Goal: Transaction & Acquisition: Purchase product/service

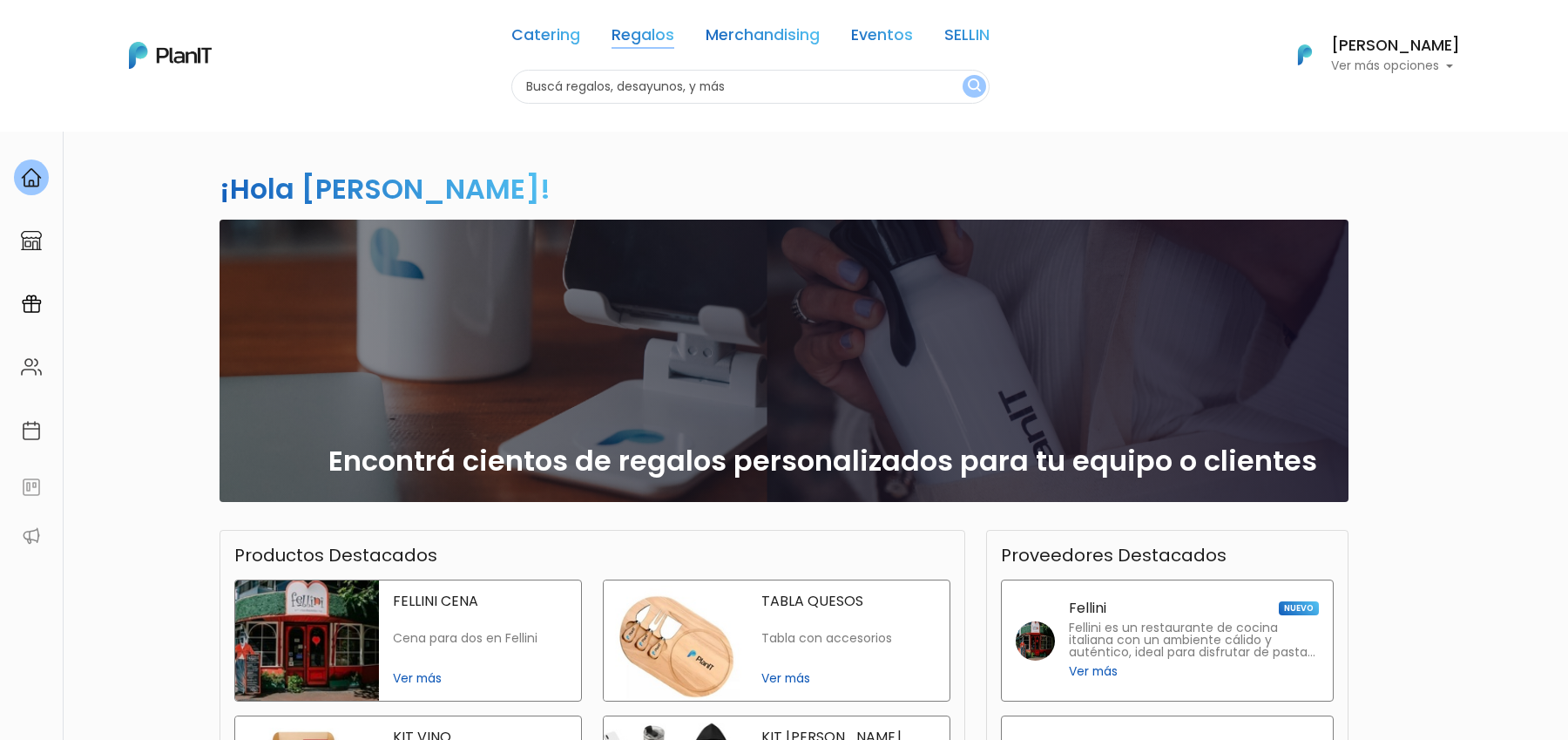
click at [643, 28] on link "Regalos" at bounding box center [642, 38] width 63 height 21
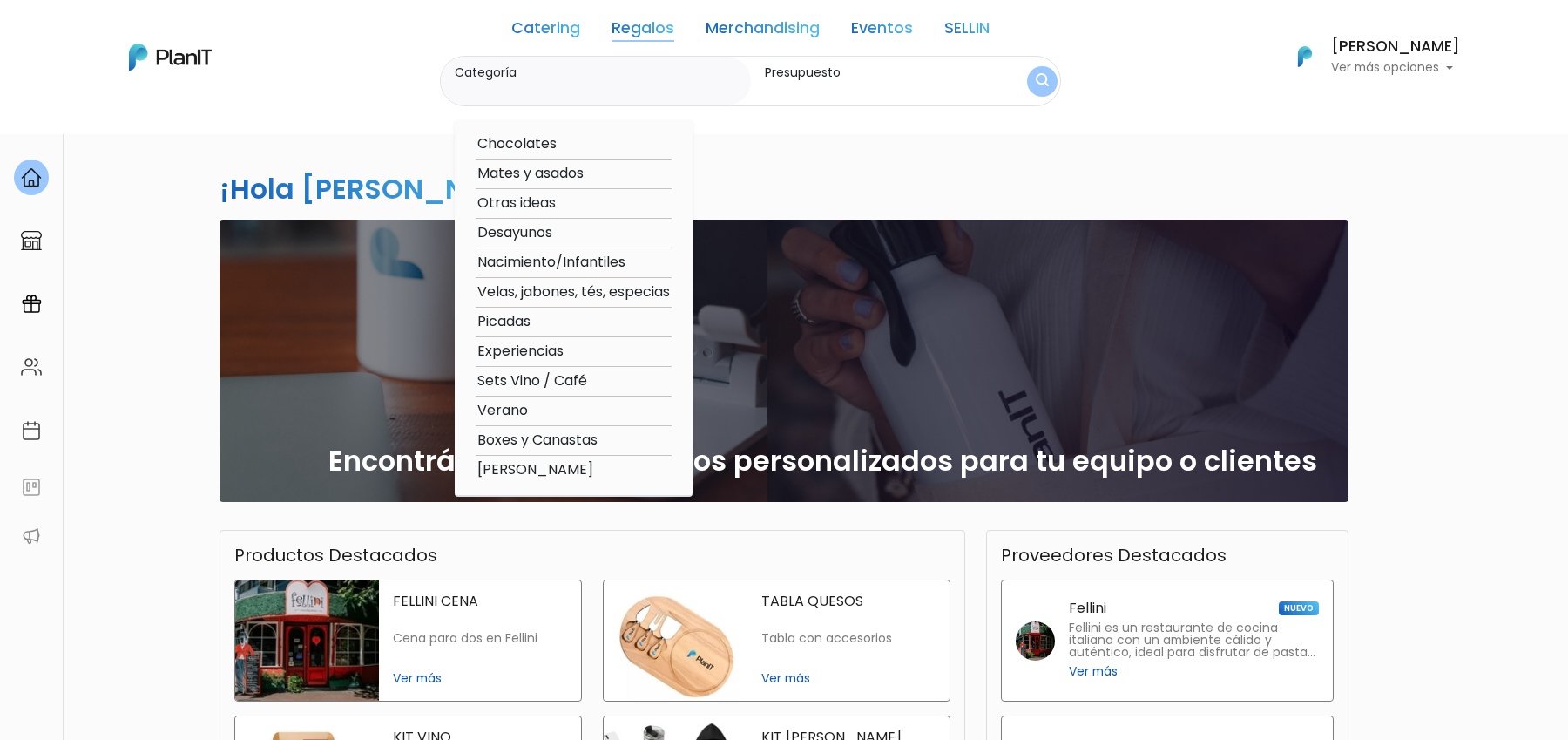
click at [968, 32] on link "SELLIN" at bounding box center [967, 31] width 46 height 21
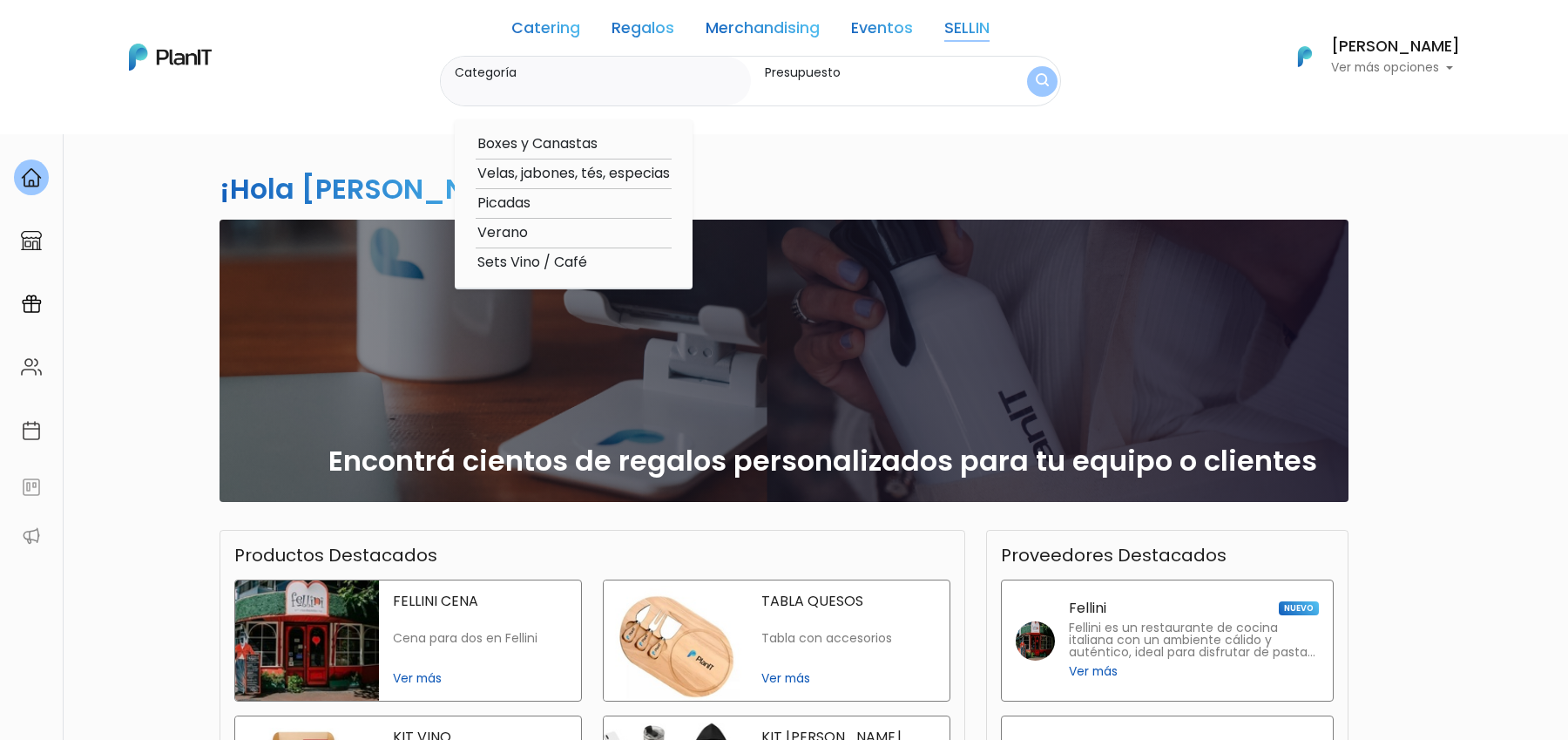
click at [623, 32] on link "Regalos" at bounding box center [642, 31] width 63 height 21
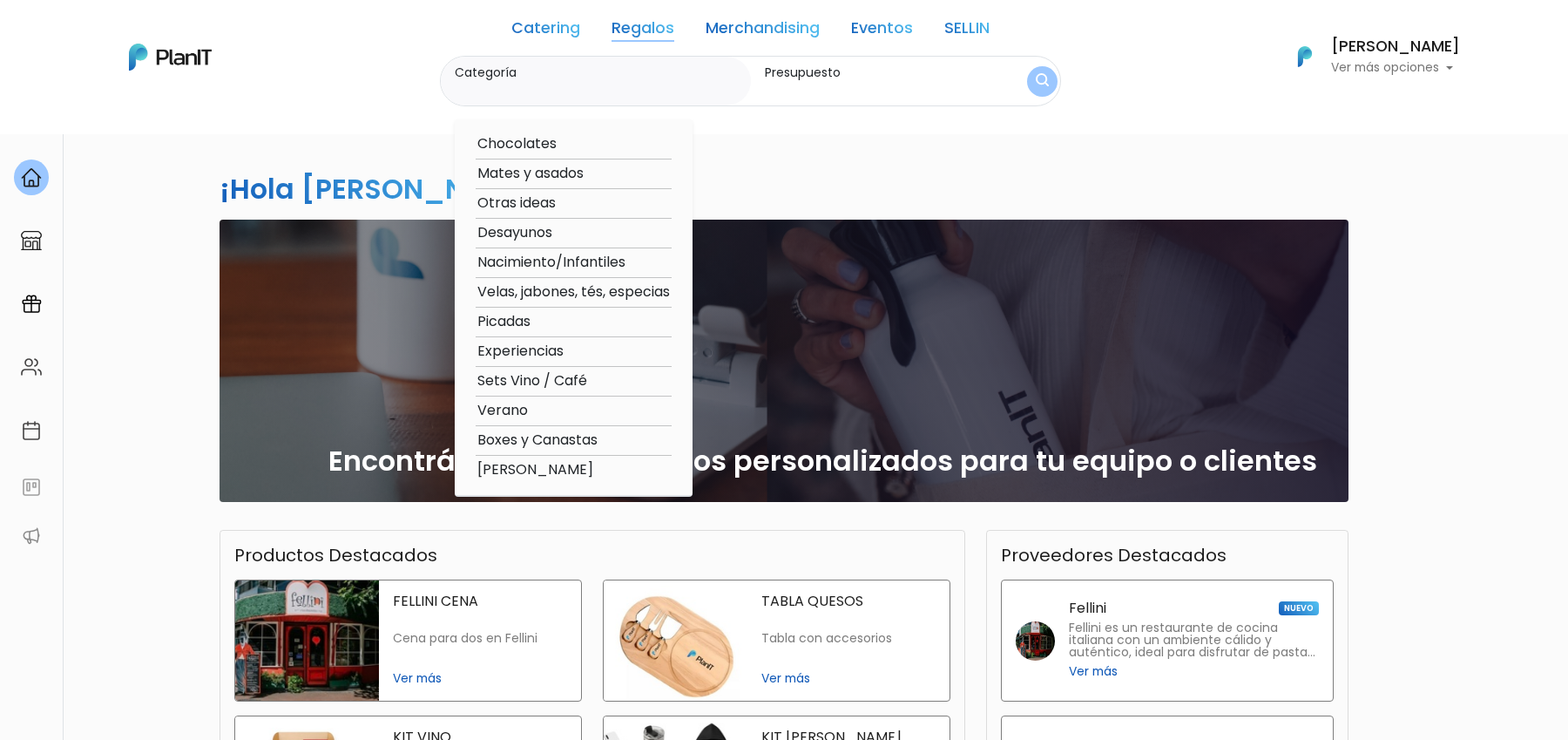
click at [507, 404] on option "Verano" at bounding box center [574, 410] width 196 height 21
type input "Verano"
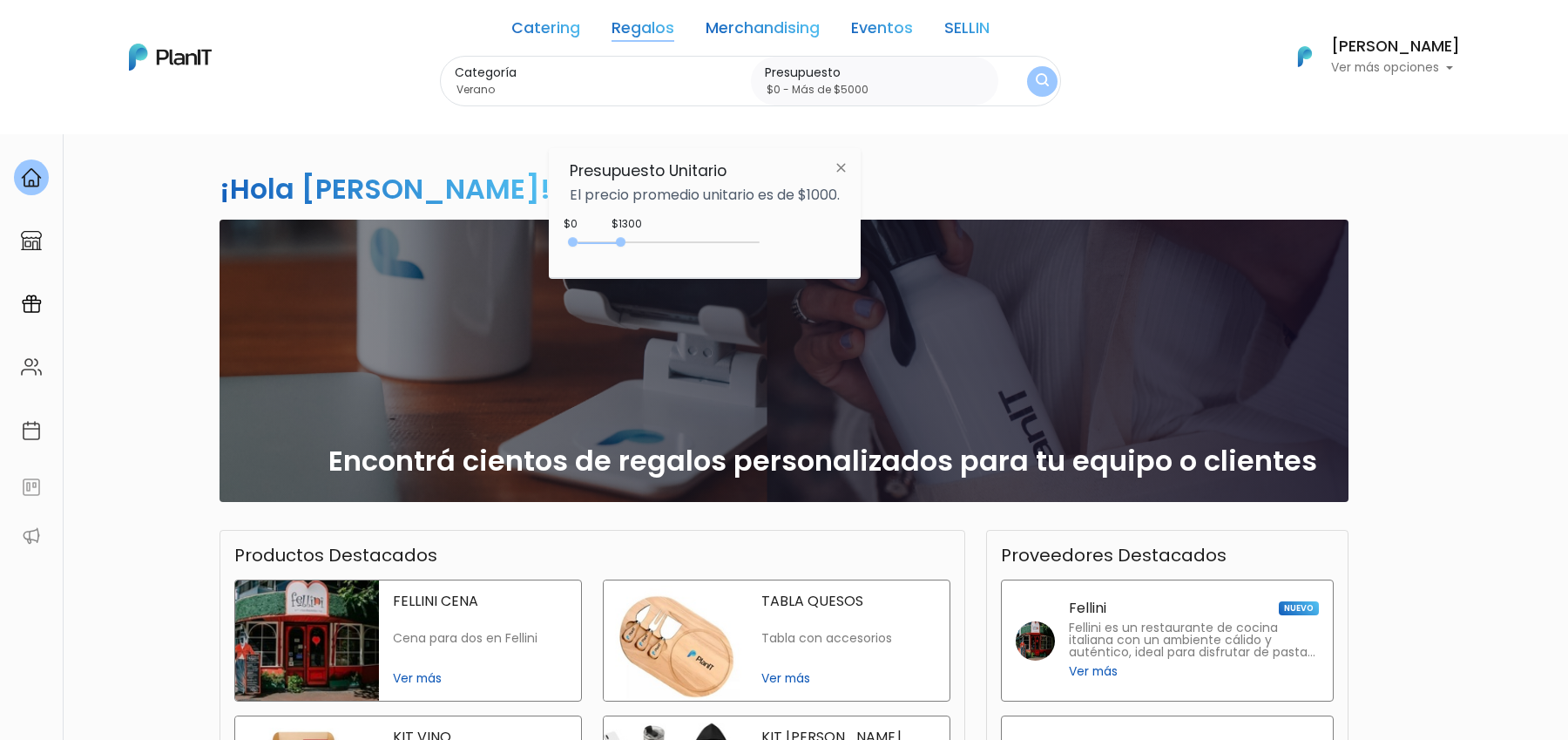
type input "$0 - Más de $5000"
drag, startPoint x: 609, startPoint y: 239, endPoint x: 804, endPoint y: 243, distance: 195.0
click at [804, 243] on div "$1300 $0 0 : 1300 0 1300 0,5000" at bounding box center [704, 245] width 270 height 35
click at [1039, 88] on img "submit" at bounding box center [1043, 82] width 20 height 24
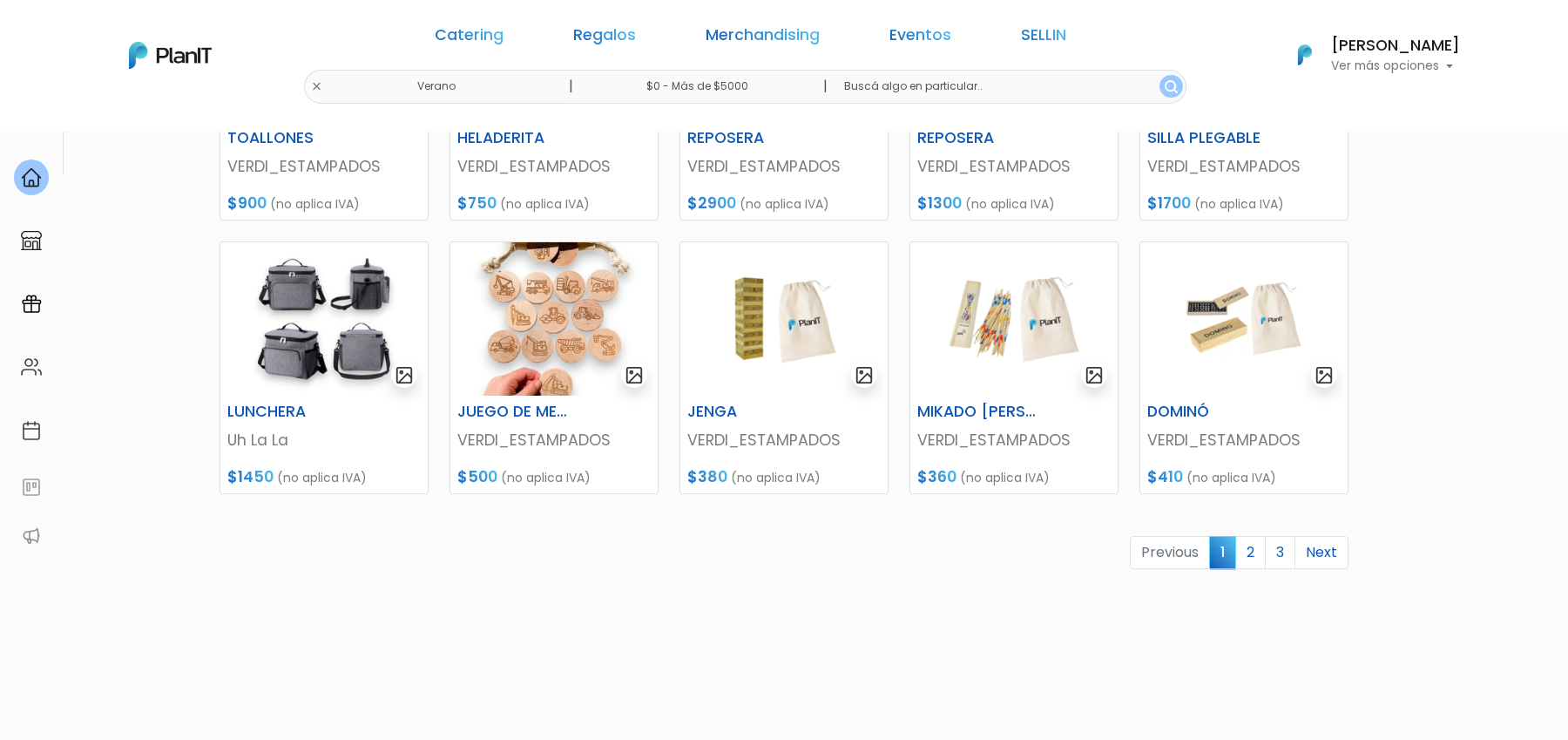
click at [1245, 553] on link "2" at bounding box center [1251, 552] width 31 height 33
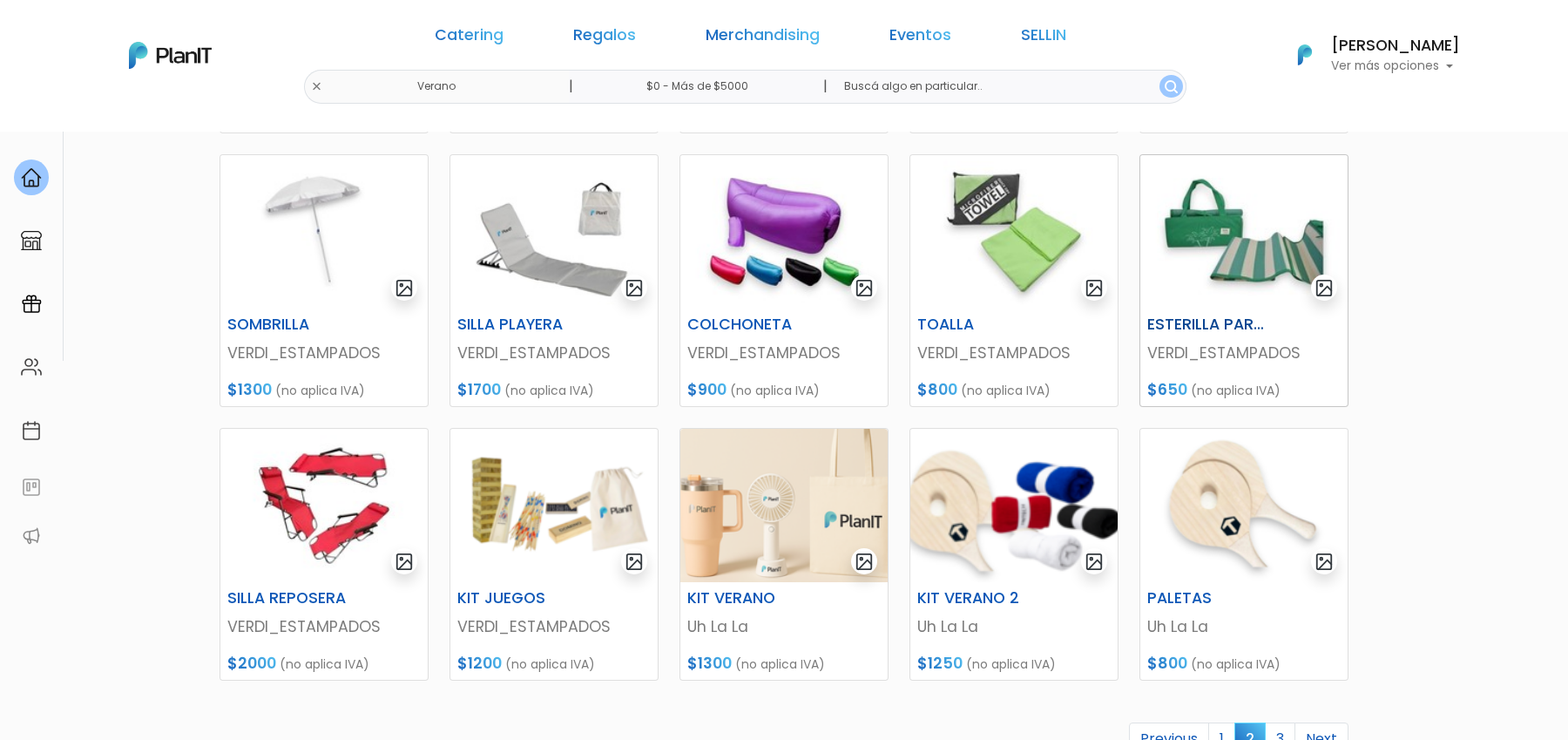
scroll to position [515, 0]
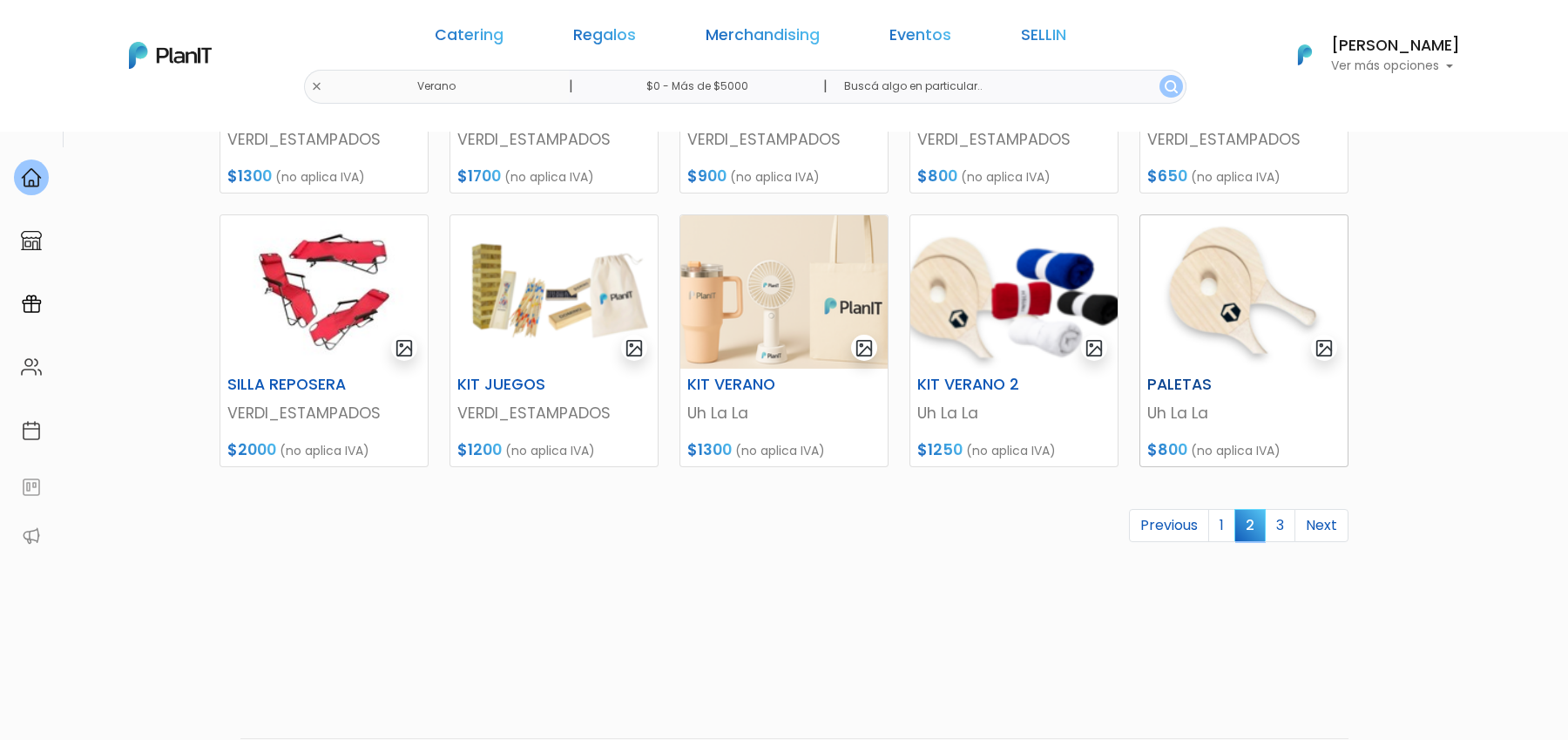
scroll to position [750, 0]
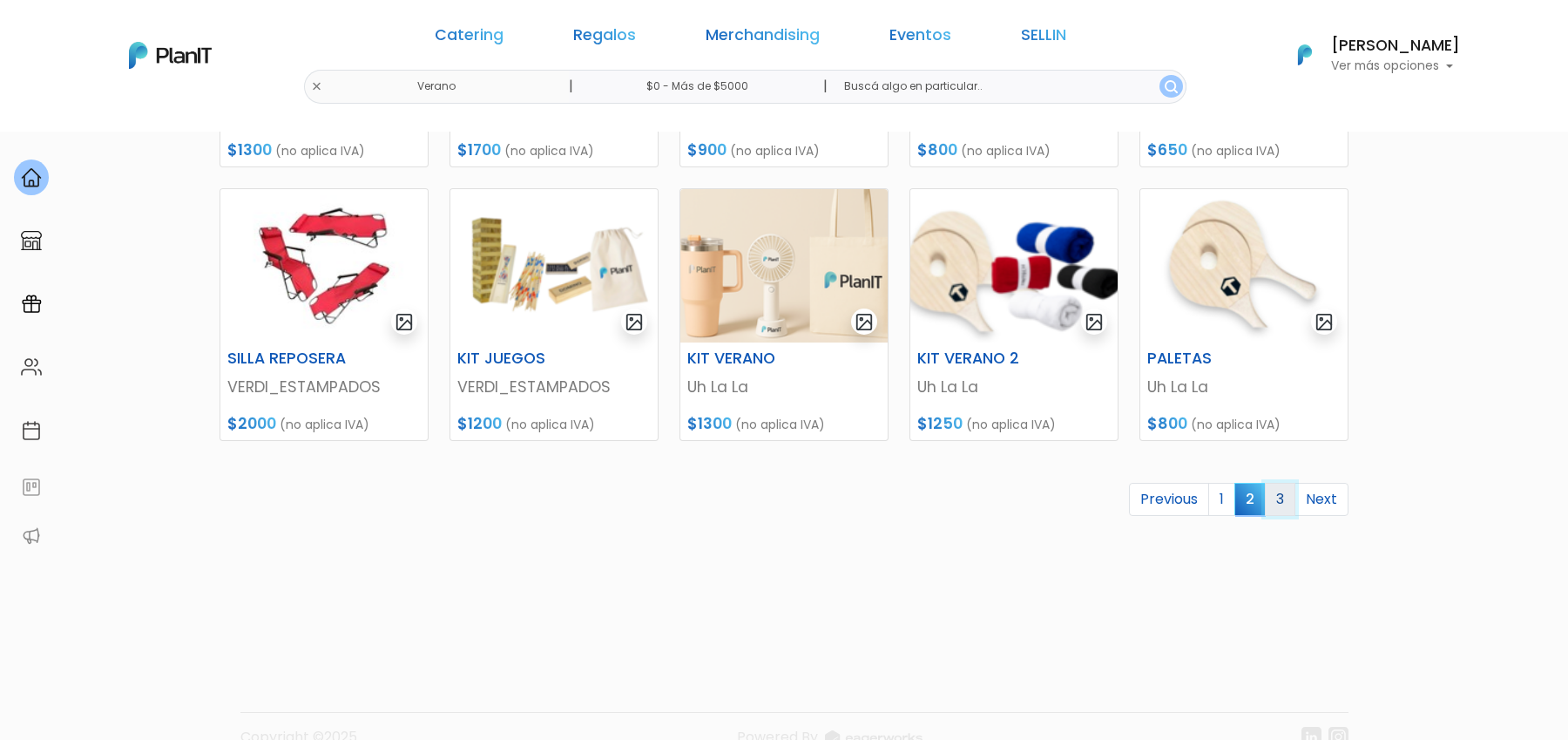
click at [1281, 498] on link "3" at bounding box center [1280, 498] width 31 height 33
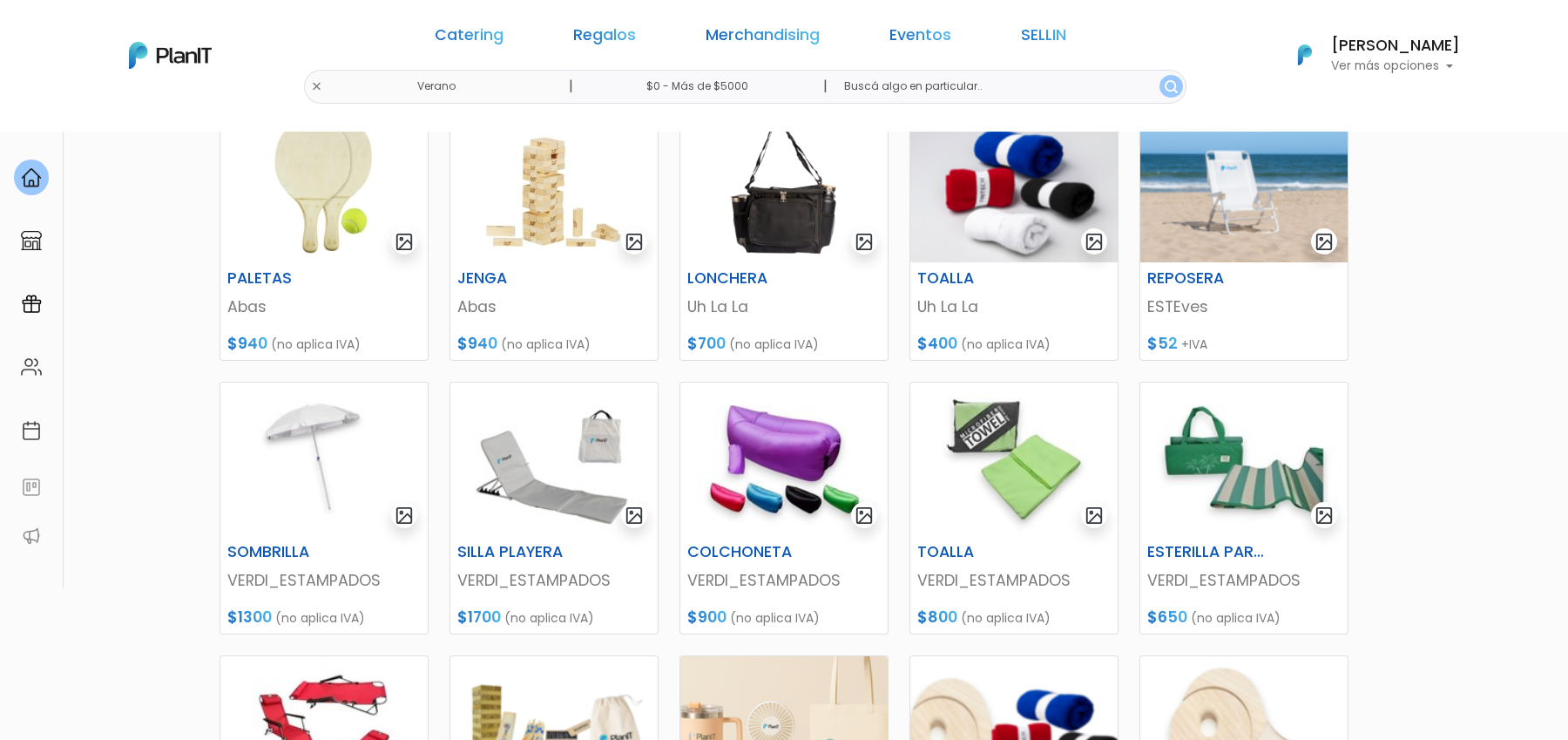
scroll to position [538, 0]
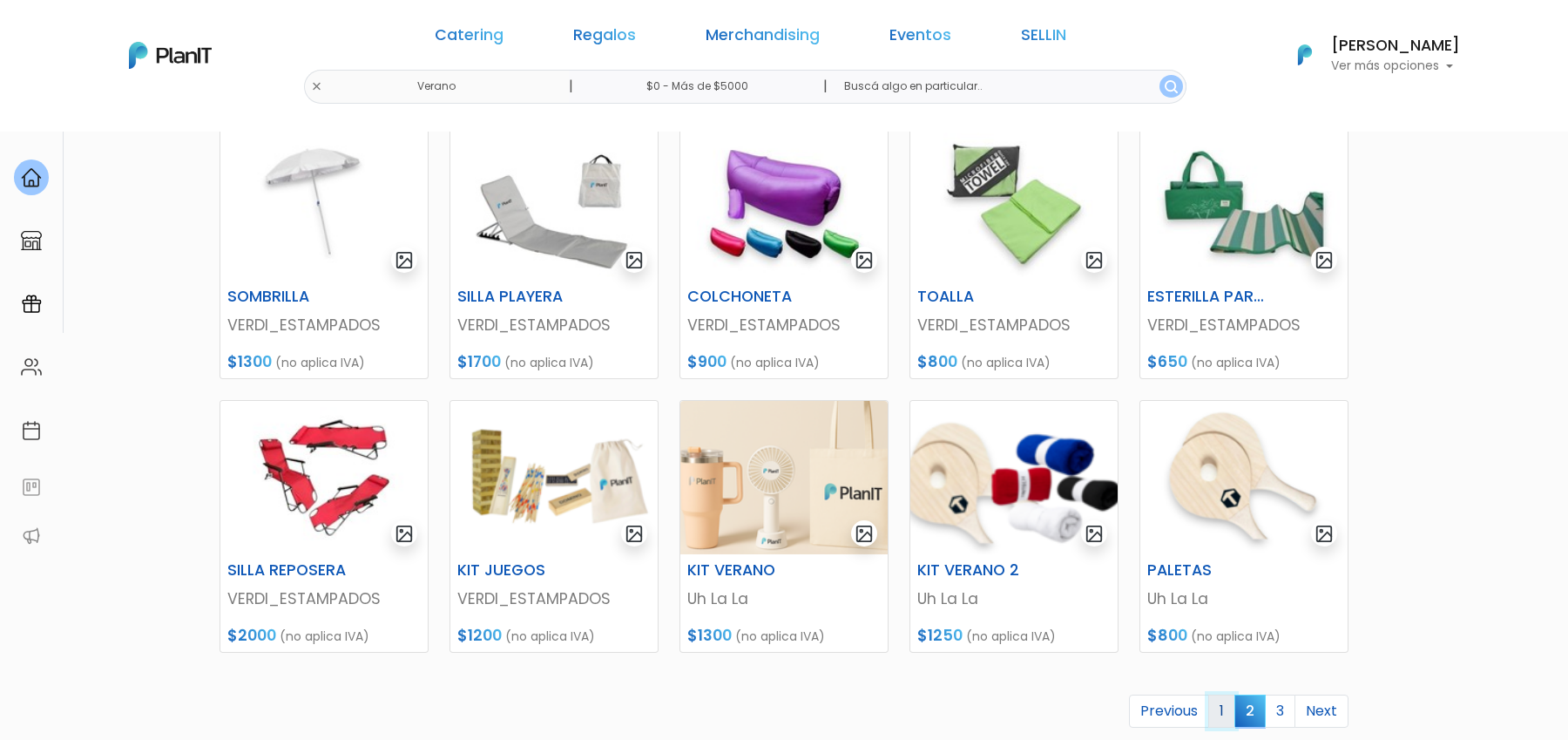
click at [1228, 708] on link "1" at bounding box center [1222, 710] width 27 height 33
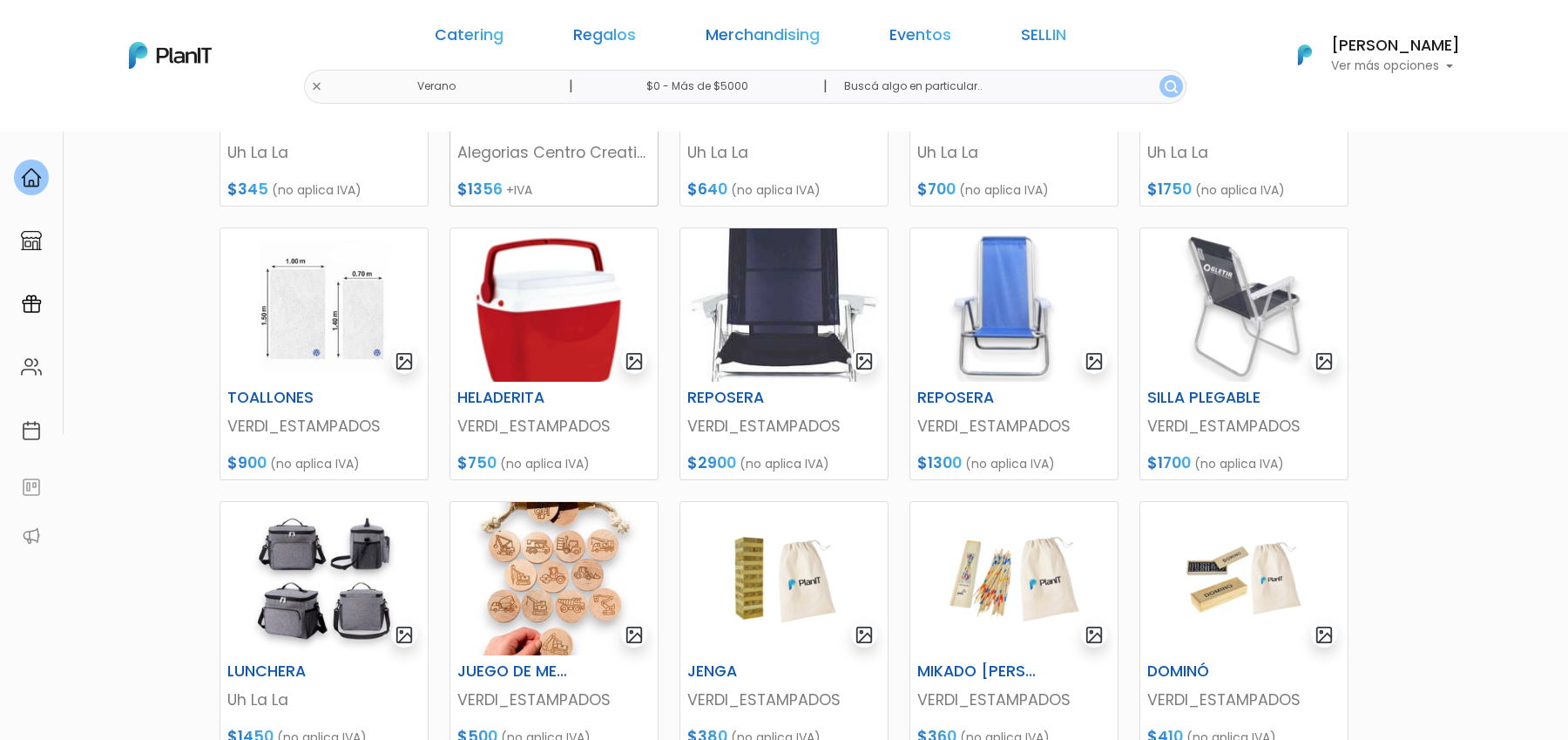
scroll to position [590, 0]
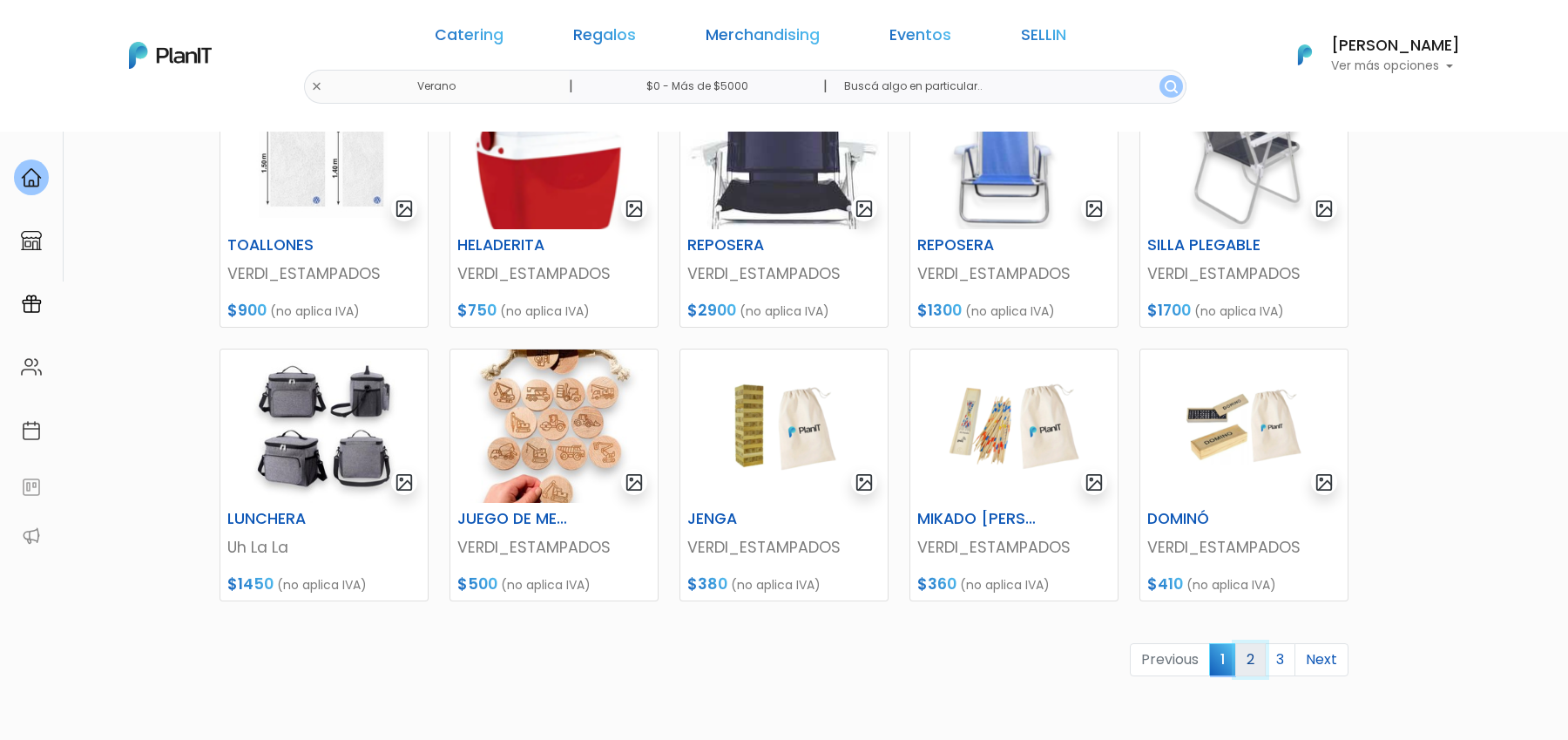
click at [1256, 658] on link "2" at bounding box center [1251, 659] width 31 height 33
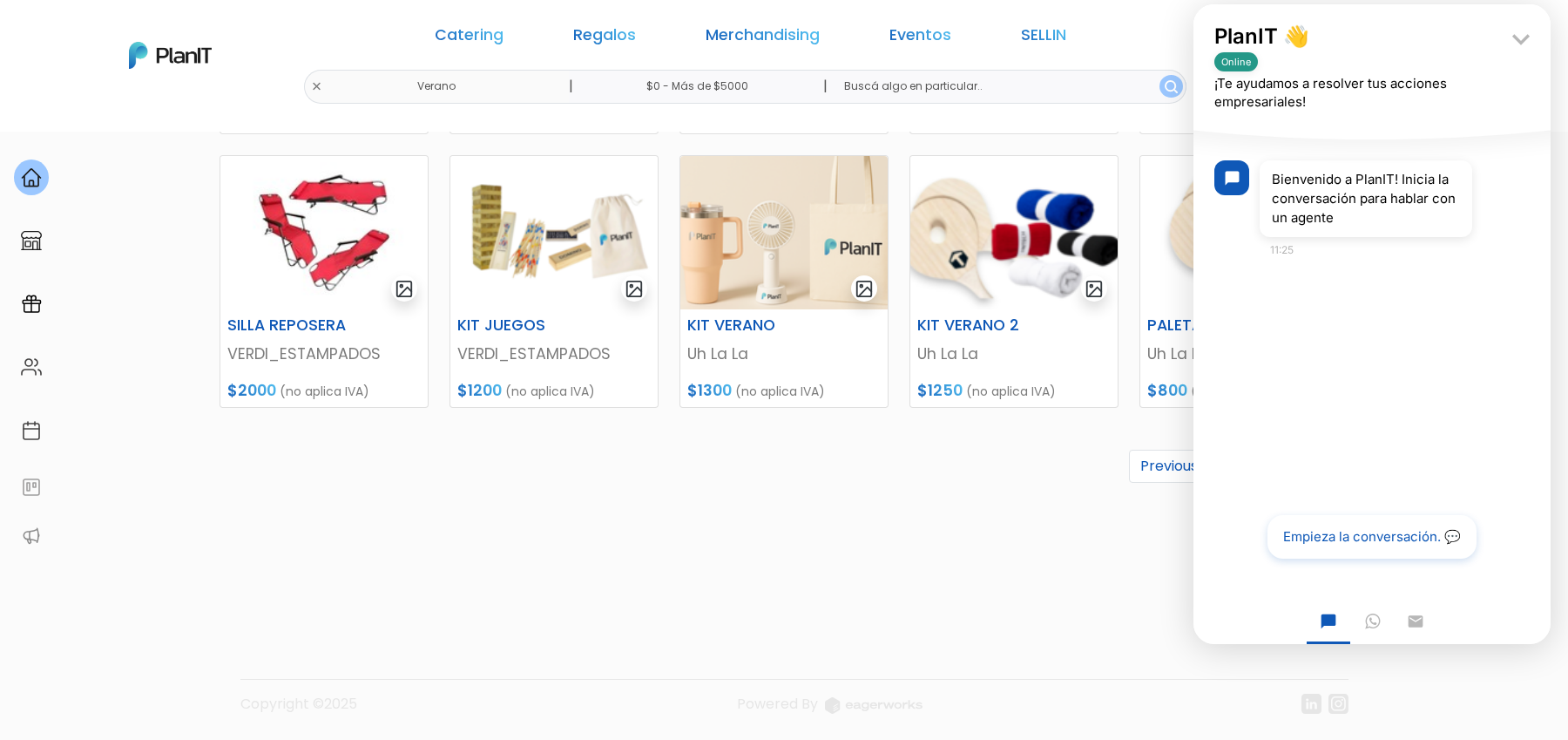
click at [1018, 569] on div "PALETAS Abas $940 (no aplica IVA) JENGA Abas $940 (no aplica IVA) LONCHERA Uh L…" at bounding box center [784, 91] width 1150 height 1008
click at [1021, 592] on div "PALETAS Abas $940 (no aplica IVA) JENGA Abas $940 (no aplica IVA) LONCHERA Uh L…" at bounding box center [784, 91] width 1150 height 1008
click at [1522, 38] on icon "keyboard_arrow_down" at bounding box center [1520, 38] width 35 height 35
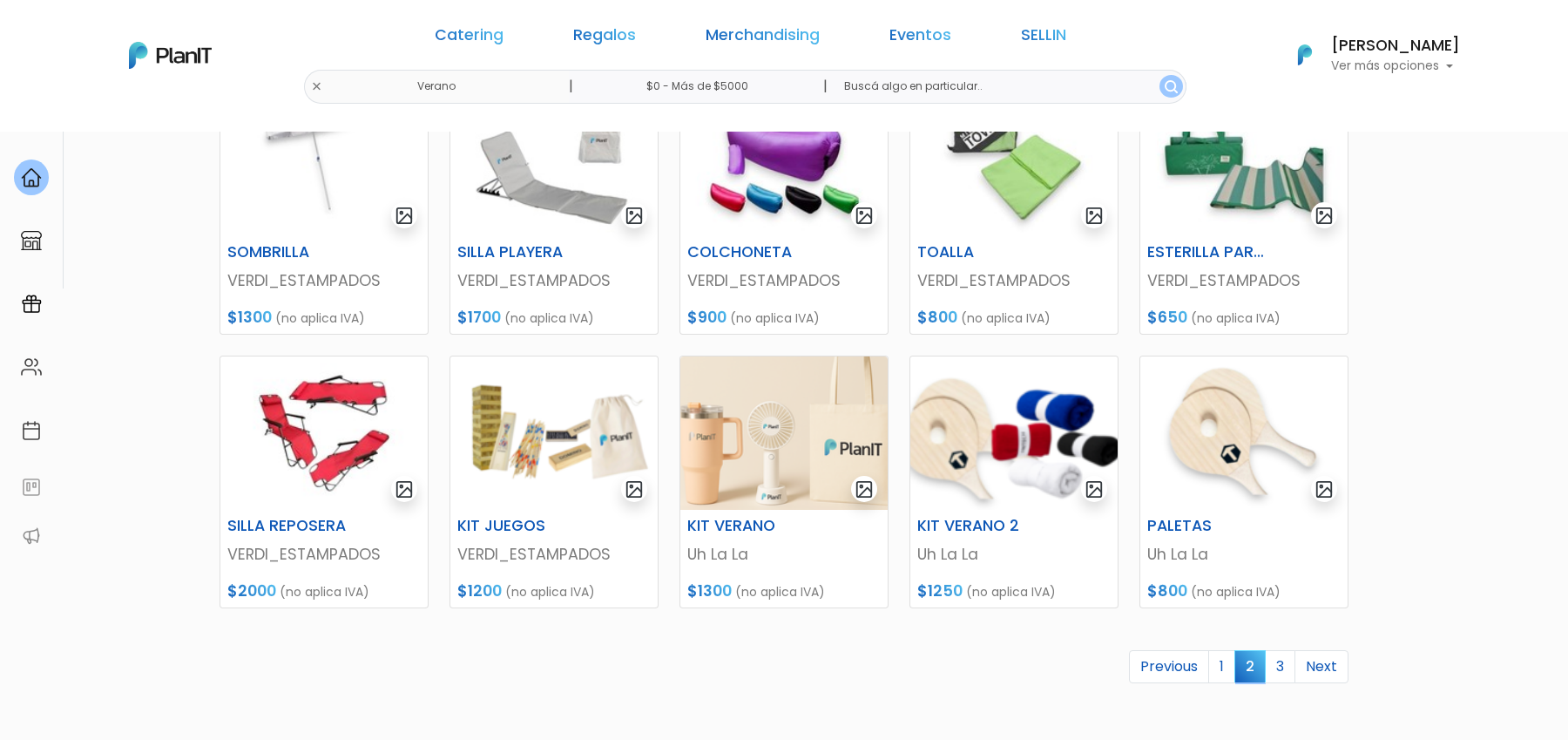
scroll to position [567, 0]
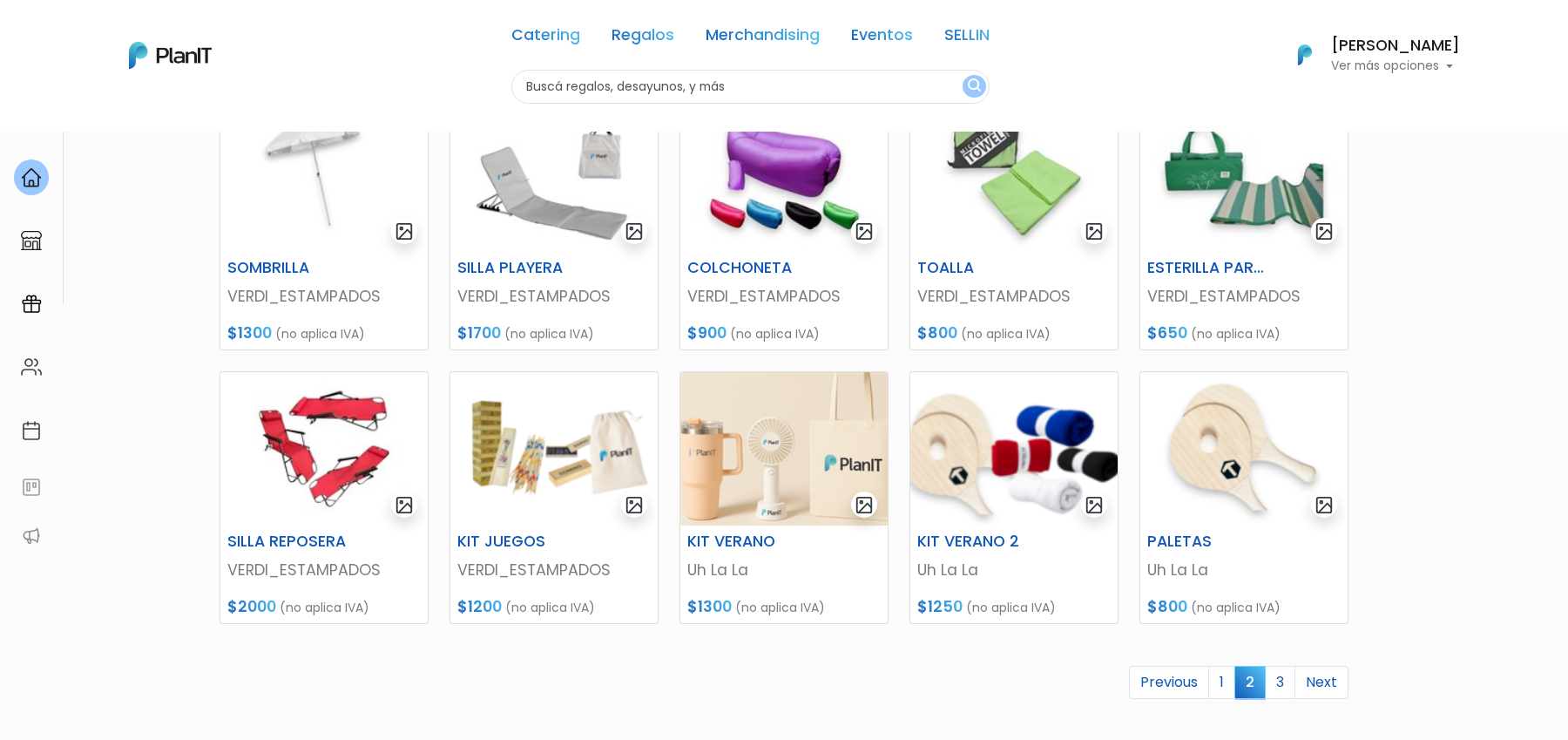
click at [438, 85] on div "Catering Regalos Merchandising Eventos SELLIN Verano | $0 - Más de $5000 | Cate…" at bounding box center [784, 55] width 1394 height 97
click at [768, 35] on link "Merchandising" at bounding box center [763, 38] width 114 height 21
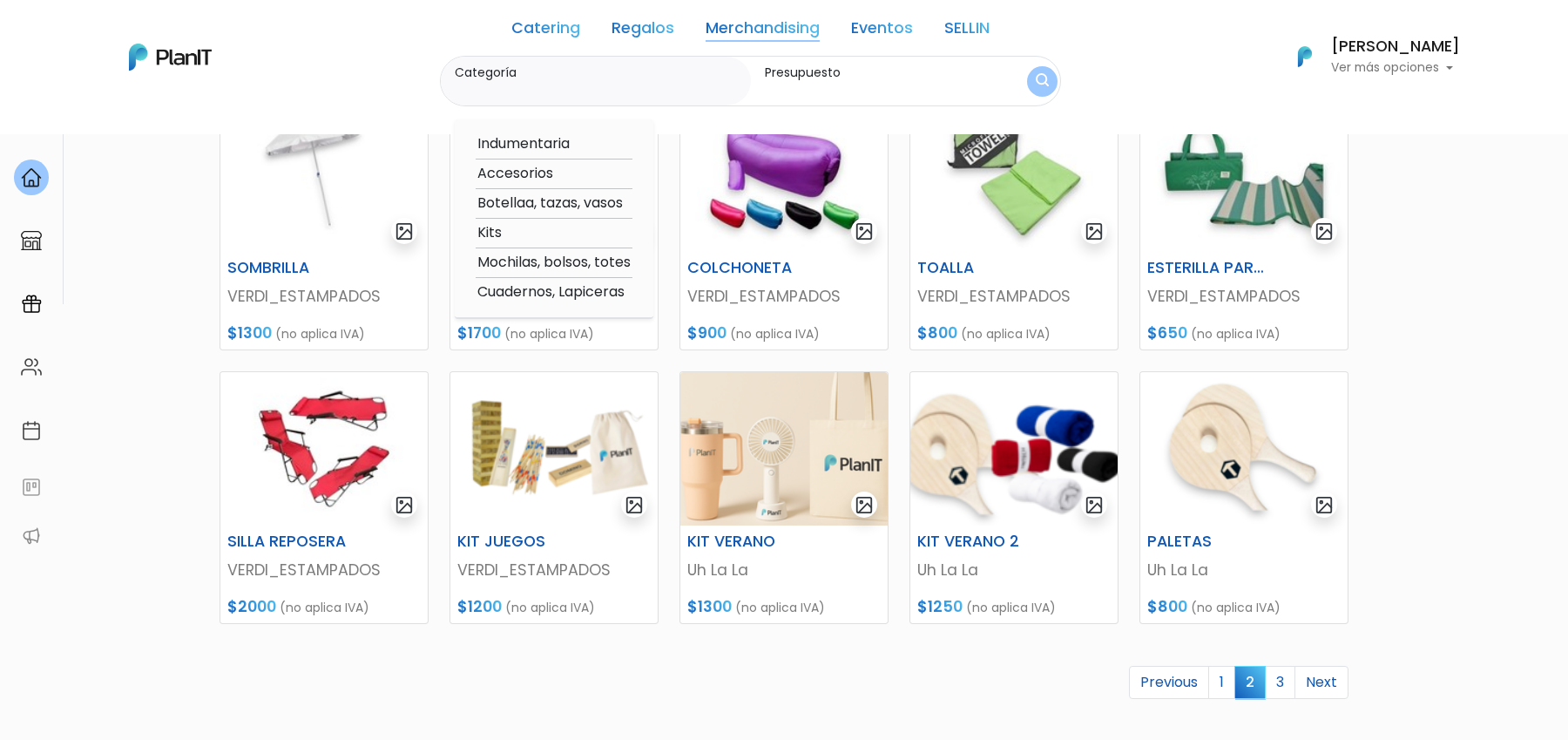
click at [598, 299] on option "Cuadernos, Lapiceras" at bounding box center [554, 292] width 157 height 21
type input "Cuadernos, Lapiceras"
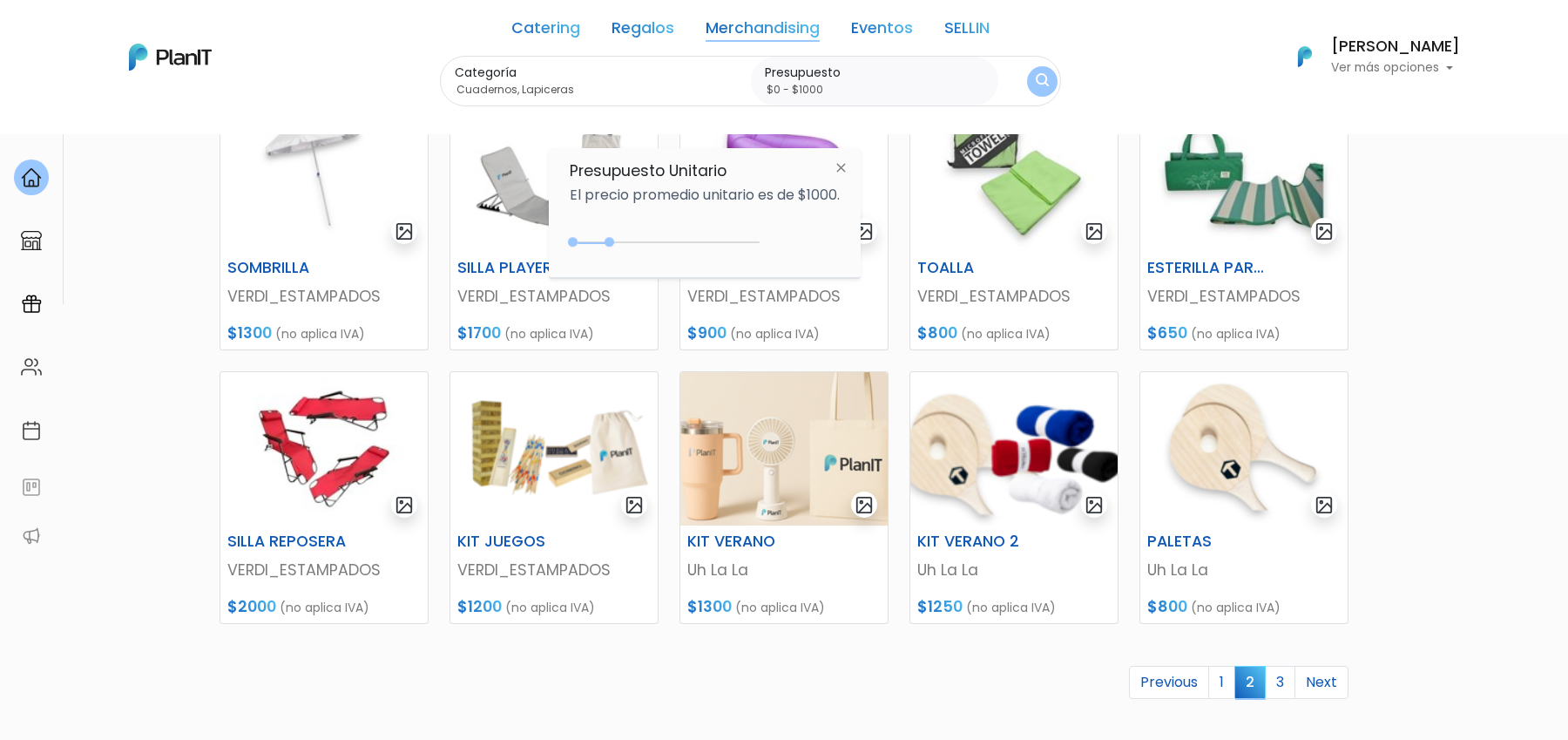
type input "$0 - $4500"
click at [741, 244] on div "0 : 4500 0 4500" at bounding box center [668, 245] width 183 height 18
click at [1053, 89] on div "Categoría Cuadernos, Lapiceras Indumentaria Accesorios Botellaa, tazas, vasos K…" at bounding box center [750, 81] width 622 height 51
click at [1041, 88] on img "submit" at bounding box center [1043, 81] width 13 height 17
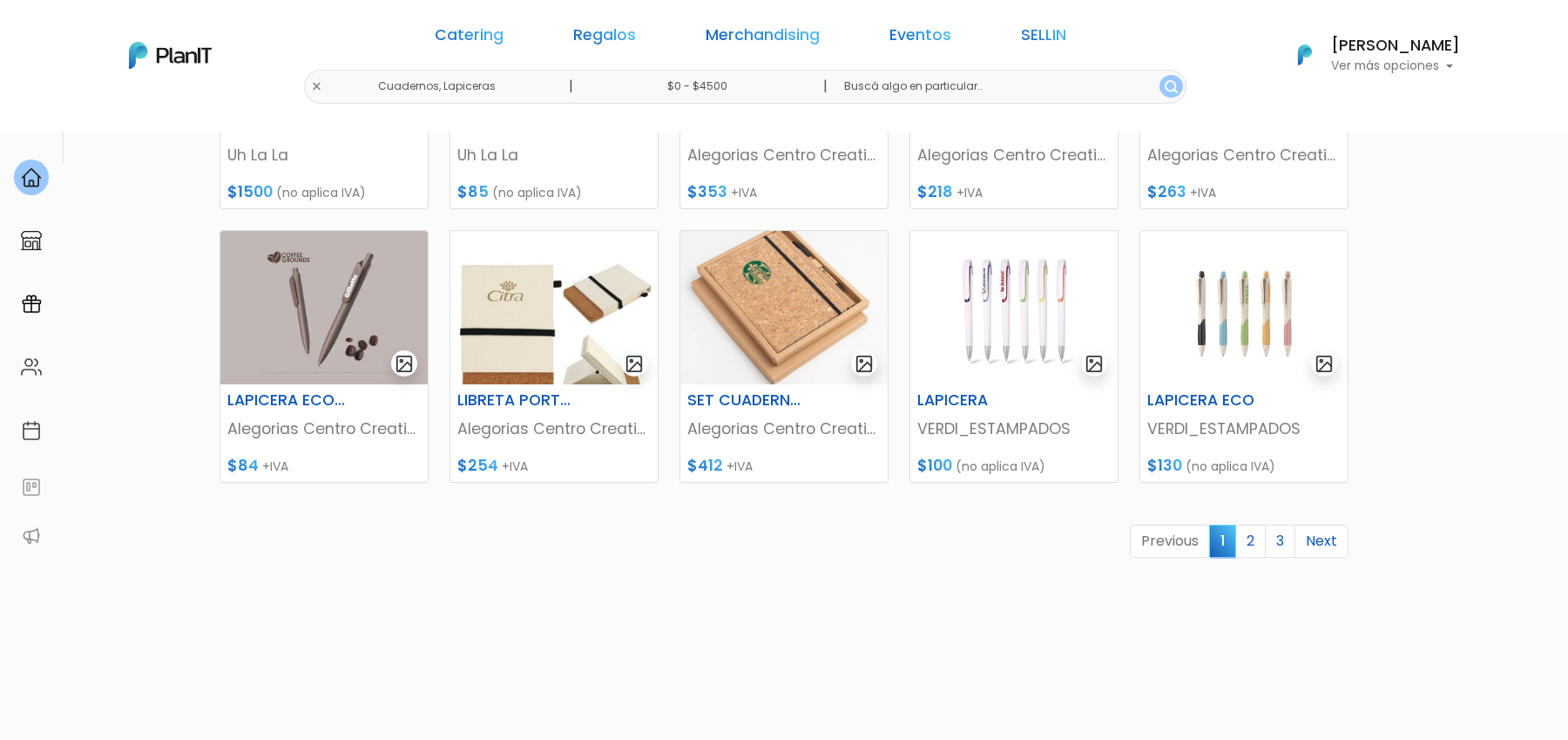
scroll to position [712, 0]
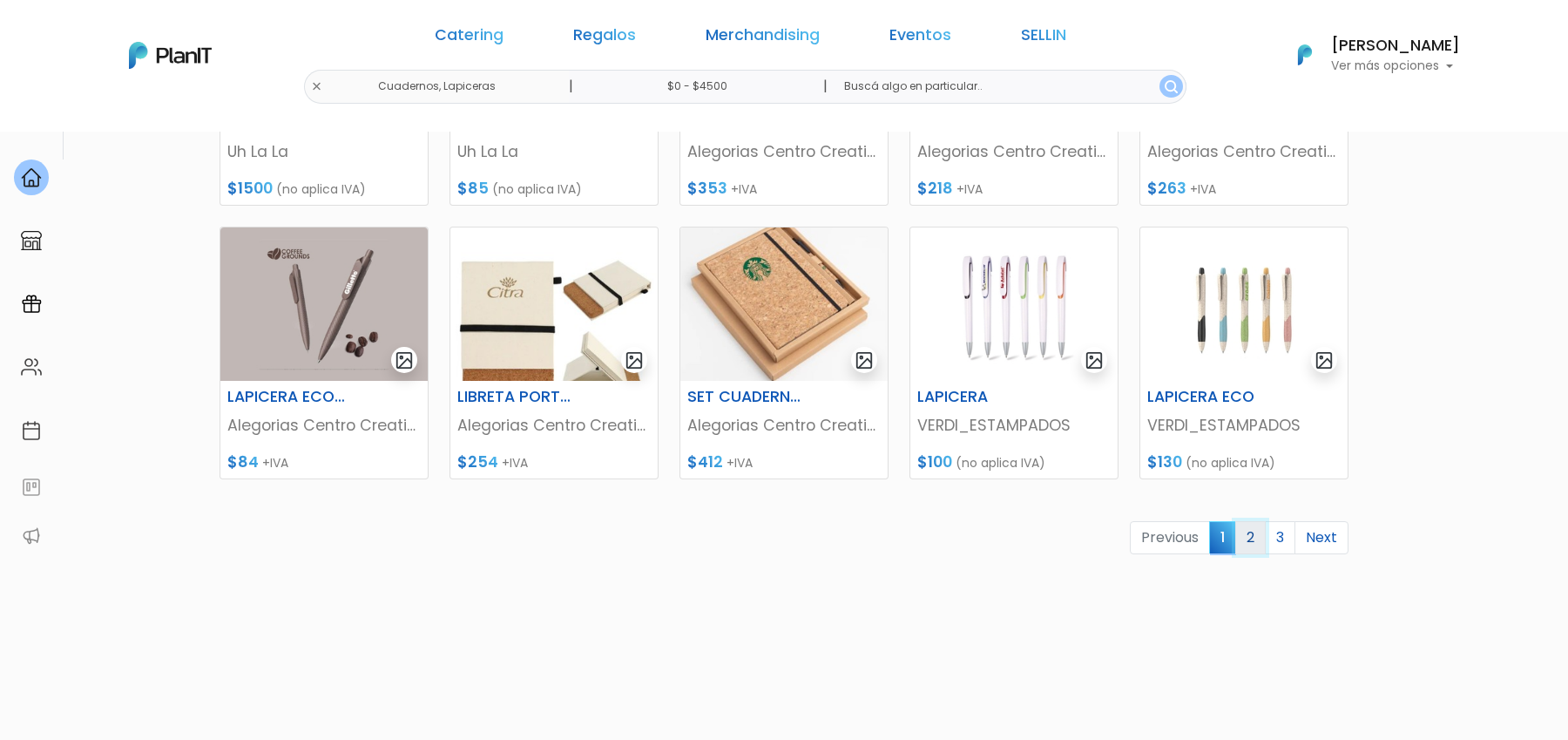
click at [1248, 541] on link "2" at bounding box center [1251, 537] width 31 height 33
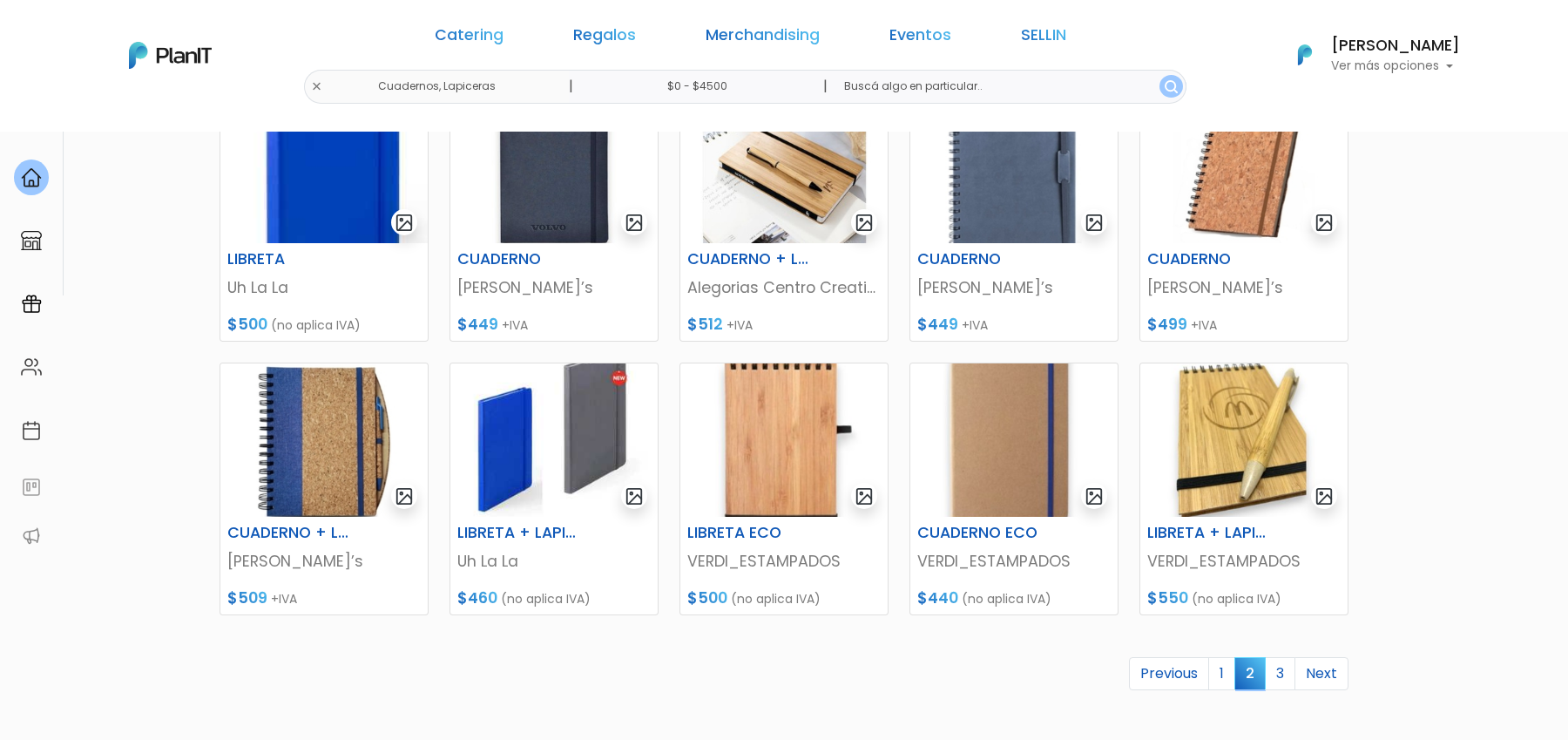
scroll to position [578, 0]
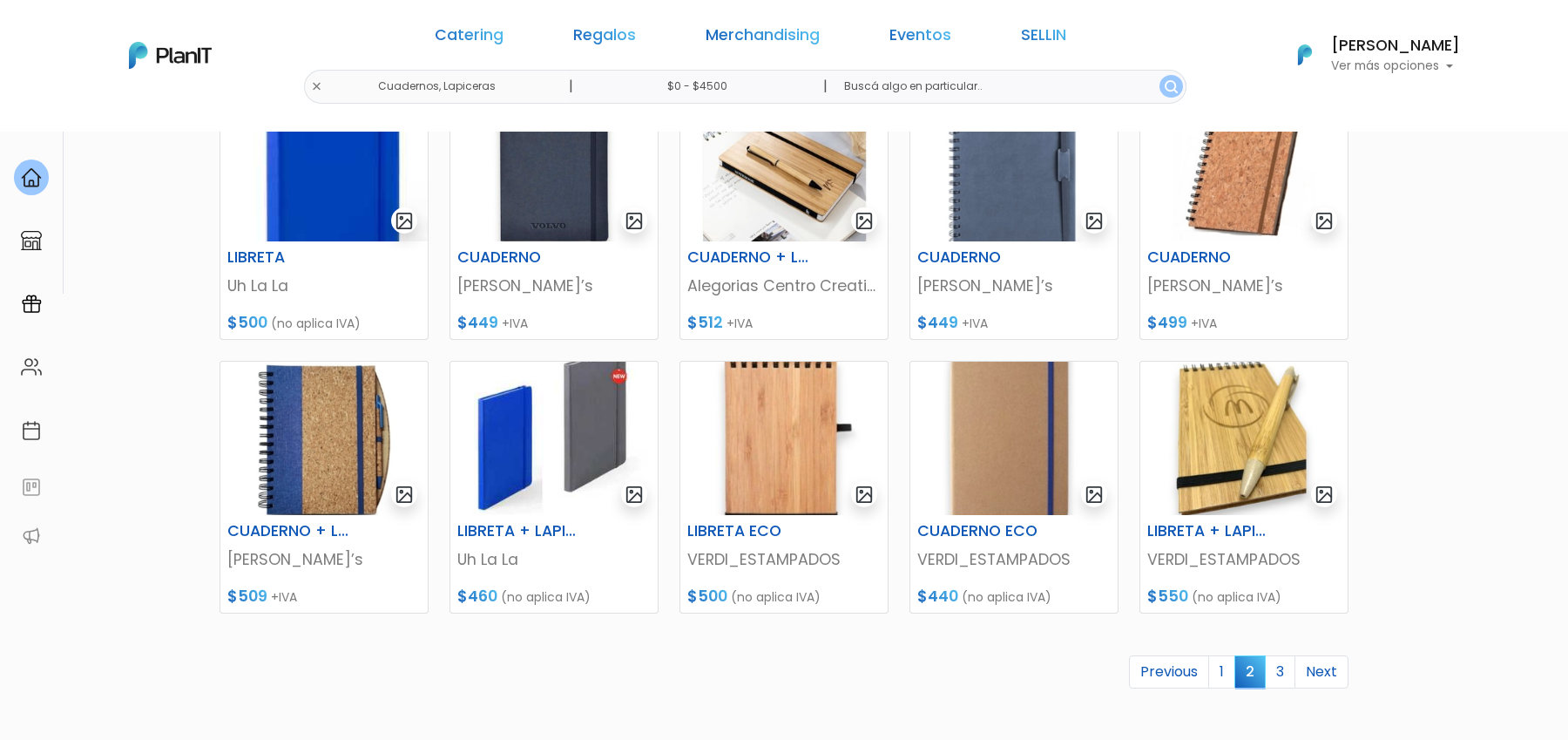
click at [1285, 677] on link "3" at bounding box center [1280, 671] width 31 height 33
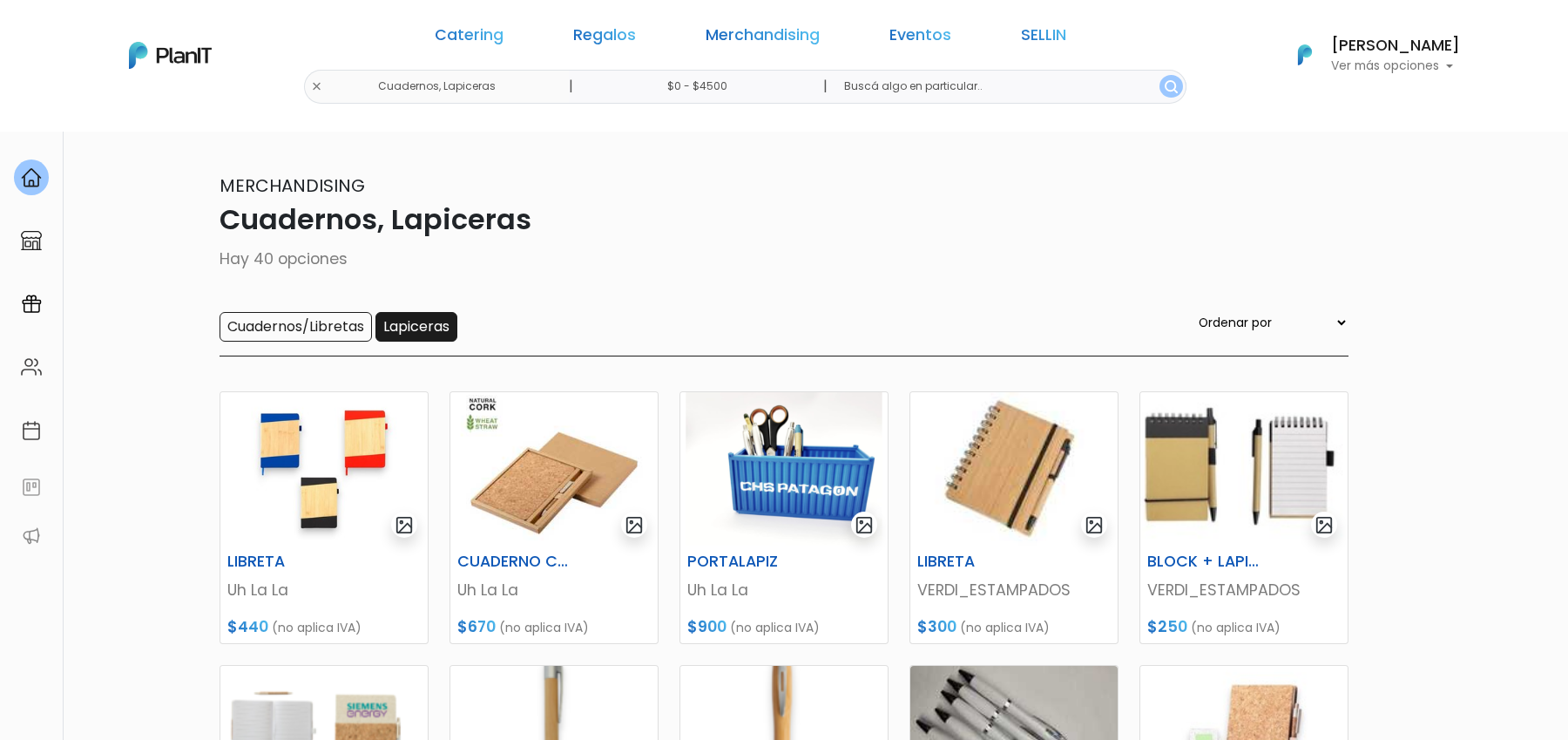
click at [408, 327] on input "Lapiceras" at bounding box center [416, 327] width 82 height 30
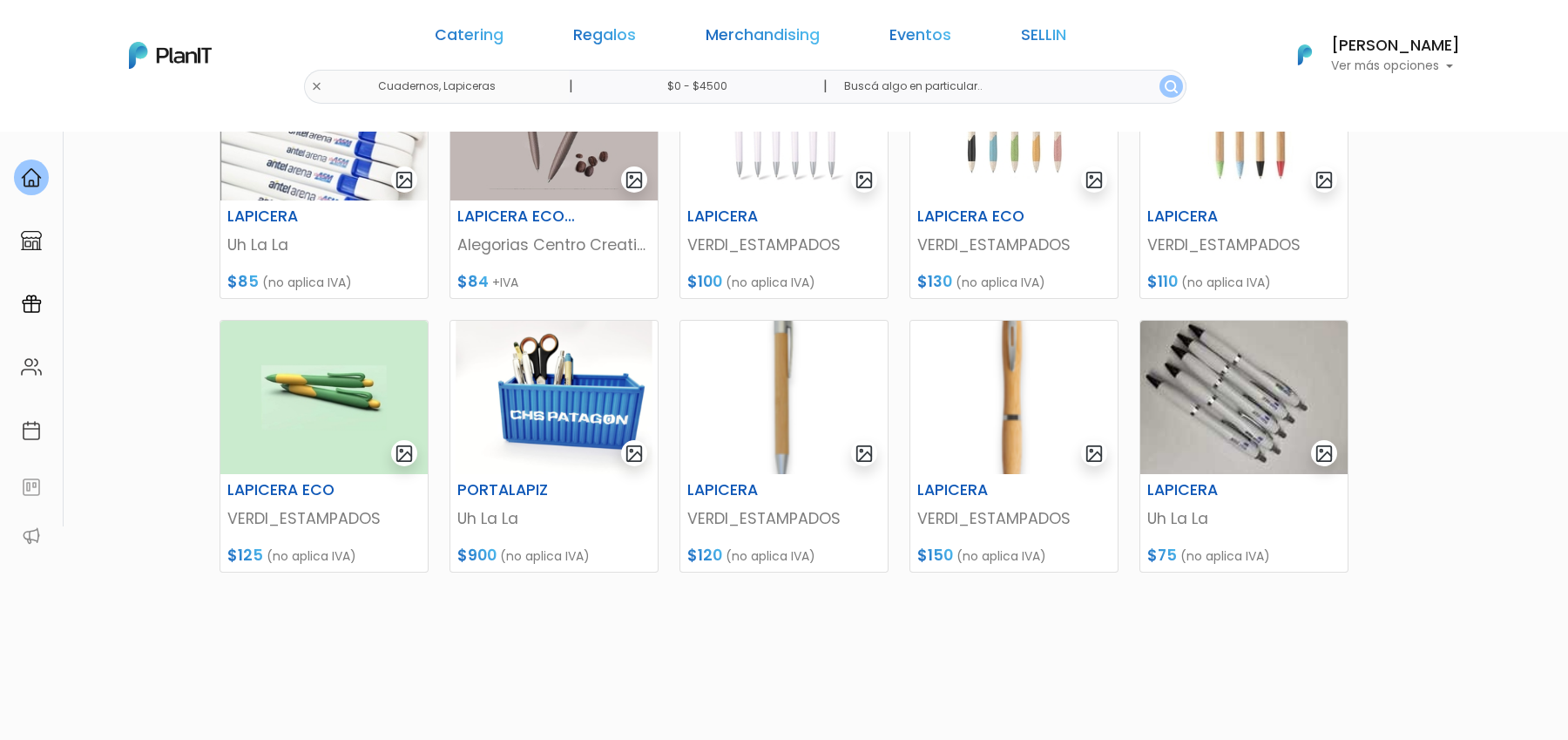
drag, startPoint x: 1507, startPoint y: 1354, endPoint x: 1227, endPoint y: 1216, distance: 312.2
